Goal: Task Accomplishment & Management: Manage account settings

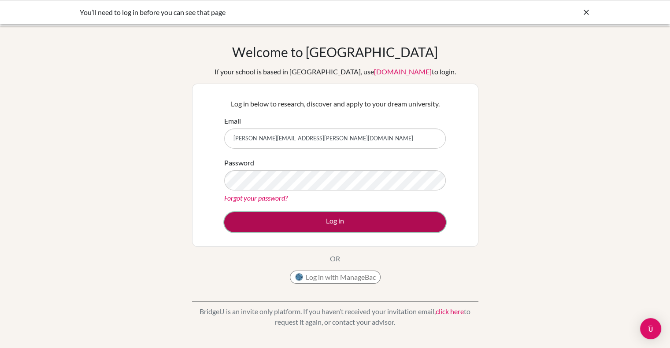
click at [316, 222] on button "Log in" at bounding box center [334, 222] width 221 height 20
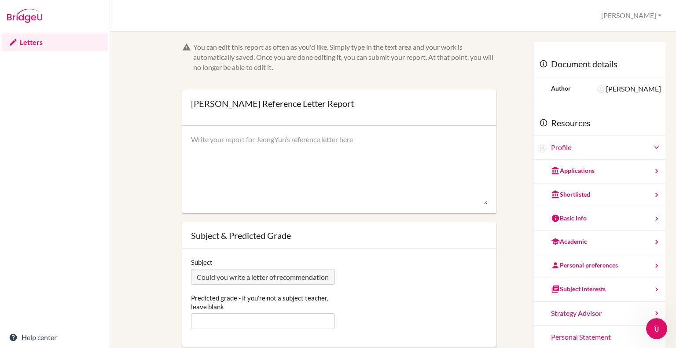
click at [31, 21] on img at bounding box center [24, 16] width 35 height 14
click at [30, 17] on img at bounding box center [24, 16] width 35 height 14
click at [26, 42] on link "Letters" at bounding box center [55, 42] width 106 height 18
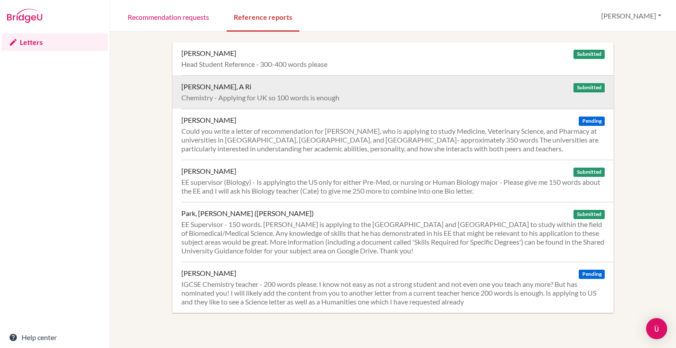
click at [275, 98] on div "Chemistry - Applying for UK so 100 words is enough" at bounding box center [393, 97] width 424 height 9
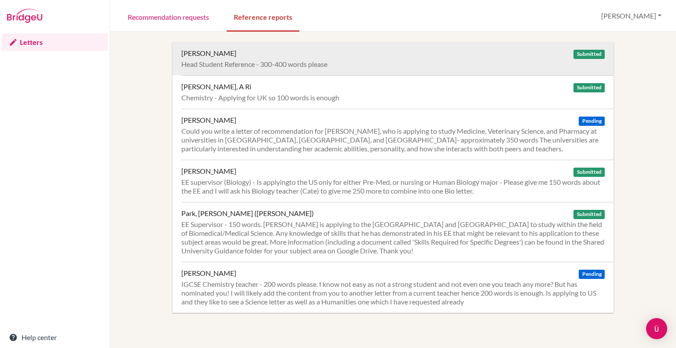
click at [210, 55] on div "Jacob, Manav" at bounding box center [208, 53] width 55 height 9
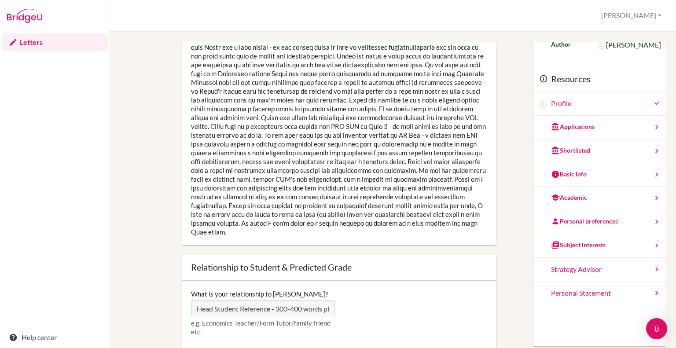
scroll to position [49, 0]
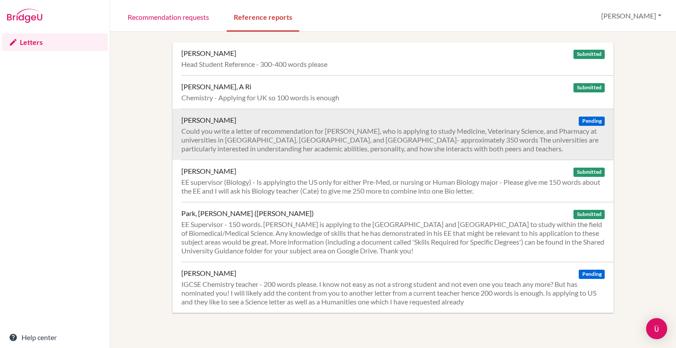
click at [345, 148] on div "Could you write a letter of recommendation for JeongYun, who is applying to stu…" at bounding box center [393, 140] width 424 height 26
